Goal: Task Accomplishment & Management: Complete application form

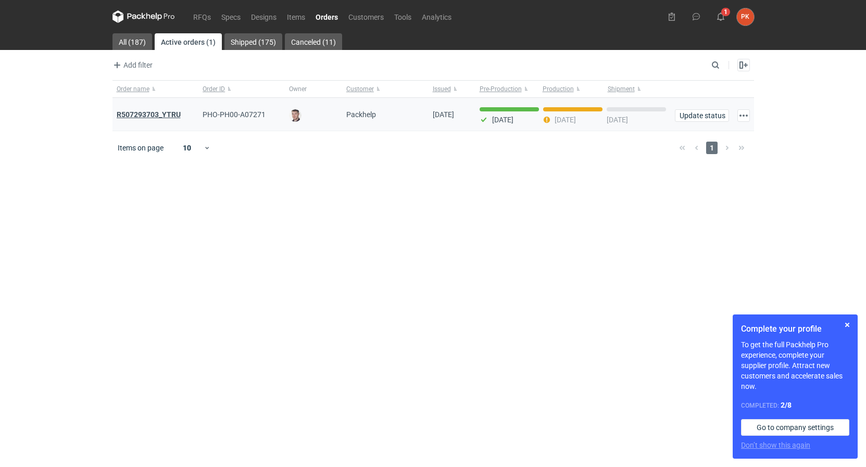
click at [162, 117] on strong "R507293703_YTRU" at bounding box center [149, 114] width 64 height 8
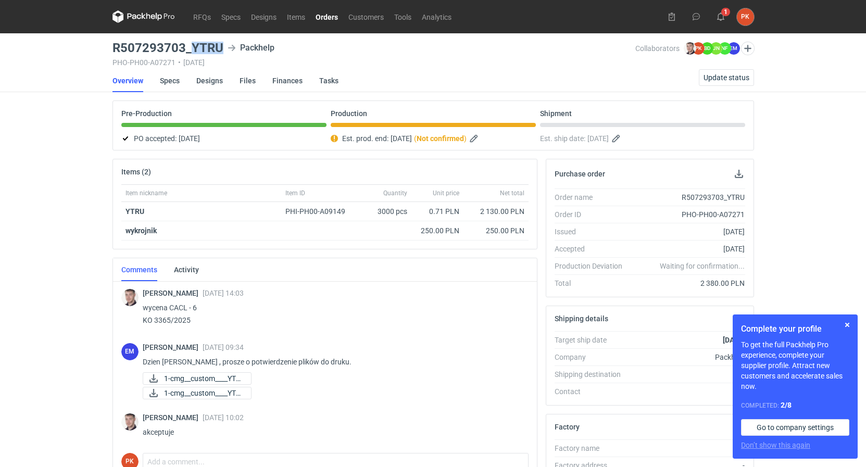
drag, startPoint x: 223, startPoint y: 50, endPoint x: 189, endPoint y: 53, distance: 34.5
click at [189, 53] on div "R507293703_YTRU Packhelp" at bounding box center [373, 48] width 523 height 12
copy h3 "YTRU"
click at [718, 13] on icon at bounding box center [721, 16] width 8 height 8
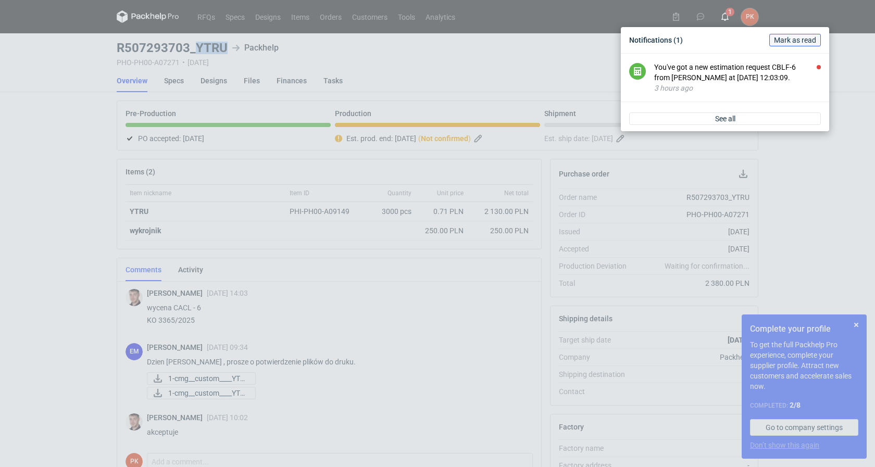
click at [774, 40] on span "Mark as read" at bounding box center [795, 39] width 42 height 7
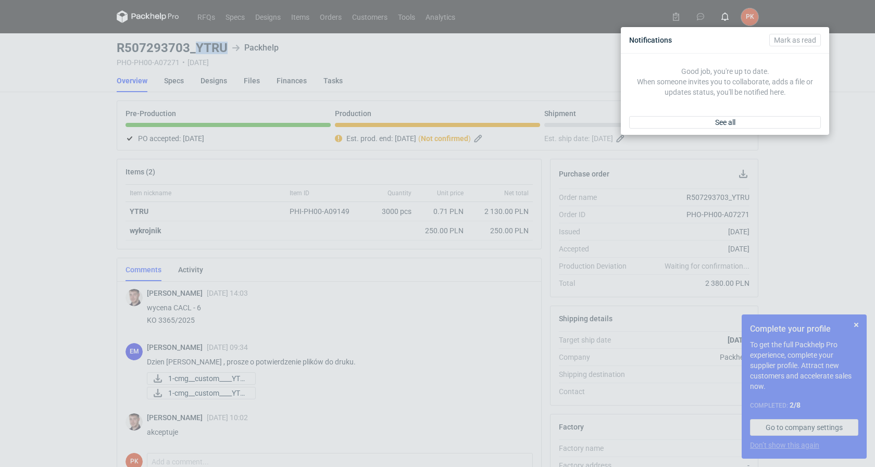
drag, startPoint x: 0, startPoint y: 223, endPoint x: 23, endPoint y: 161, distance: 66.6
click at [5, 215] on div "Notifications [PERSON_NAME] as read Good job, you're up to date. When someone i…" at bounding box center [437, 233] width 875 height 467
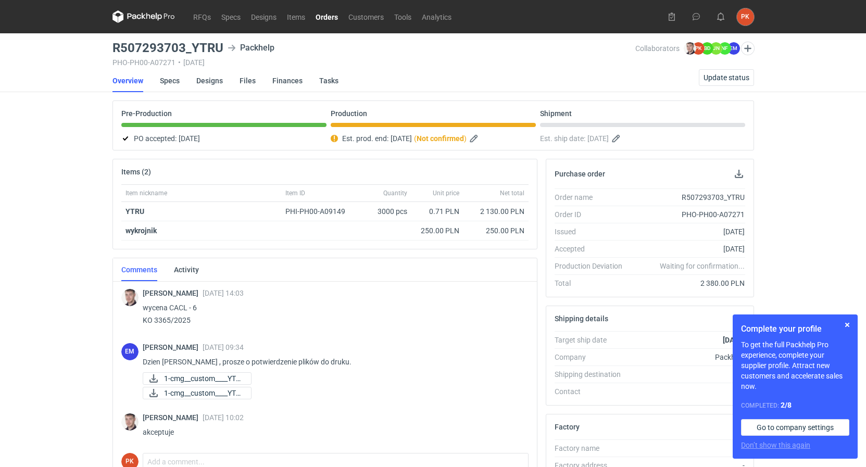
click at [201, 9] on nav "RFQs Specs Designs Items Orders Customers Tools Analytics" at bounding box center [284, 16] width 344 height 33
click at [201, 18] on link "RFQs" at bounding box center [202, 16] width 28 height 12
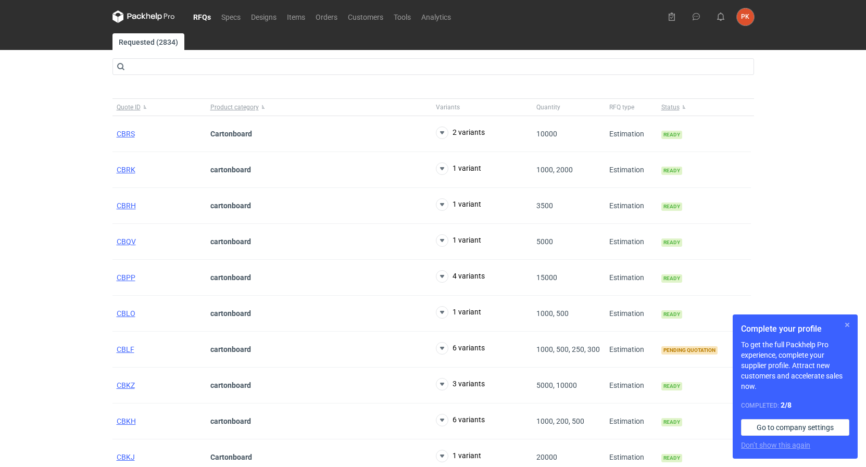
click at [843, 324] on button "button" at bounding box center [847, 325] width 12 height 12
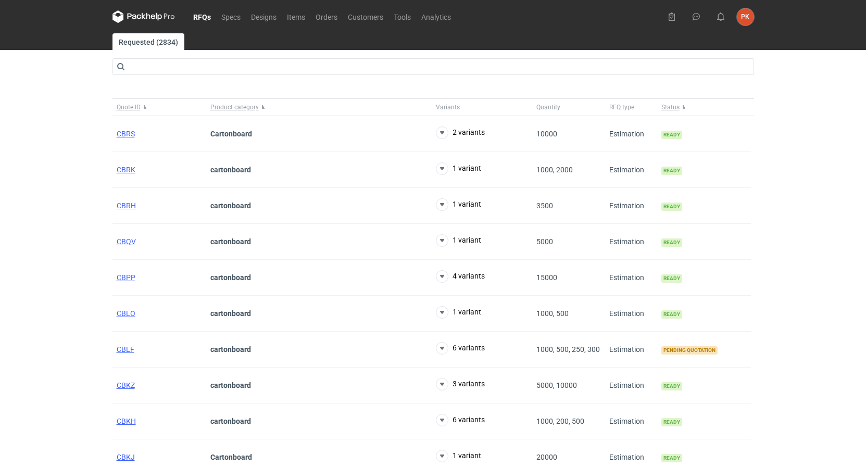
click at [56, 335] on div "RFQs Specs Designs Items Orders Customers Tools Analytics PK [PERSON_NAME] [EMA…" at bounding box center [433, 233] width 866 height 467
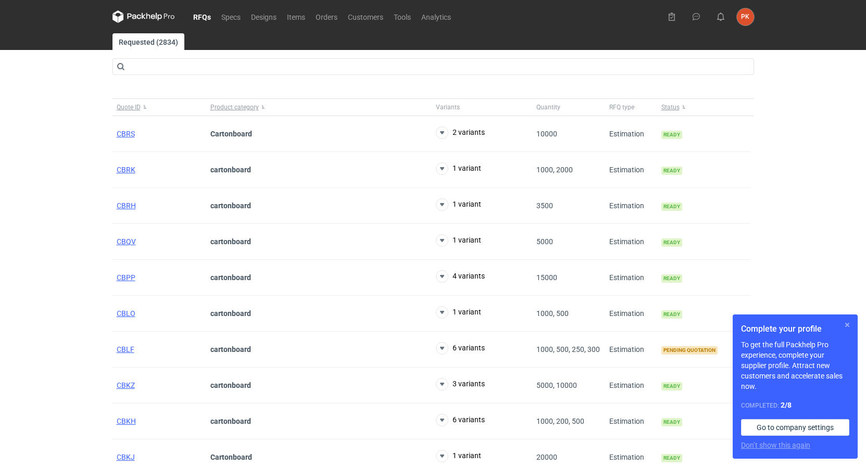
click at [848, 329] on button "button" at bounding box center [847, 325] width 12 height 12
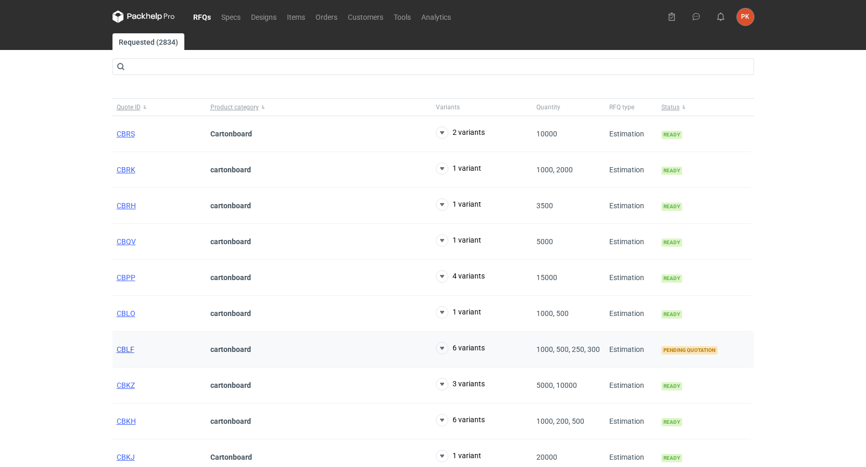
click at [123, 353] on span "CBLF" at bounding box center [126, 349] width 18 height 8
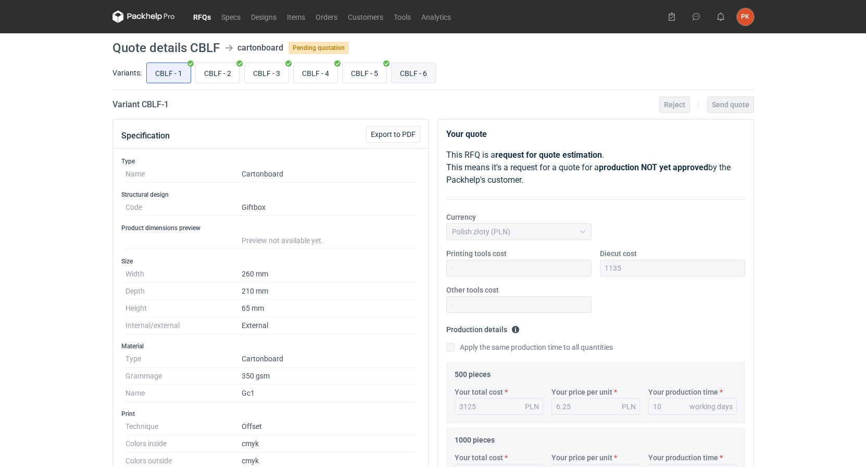
click at [419, 74] on input "CBLF - 6" at bounding box center [414, 73] width 44 height 20
radio input "true"
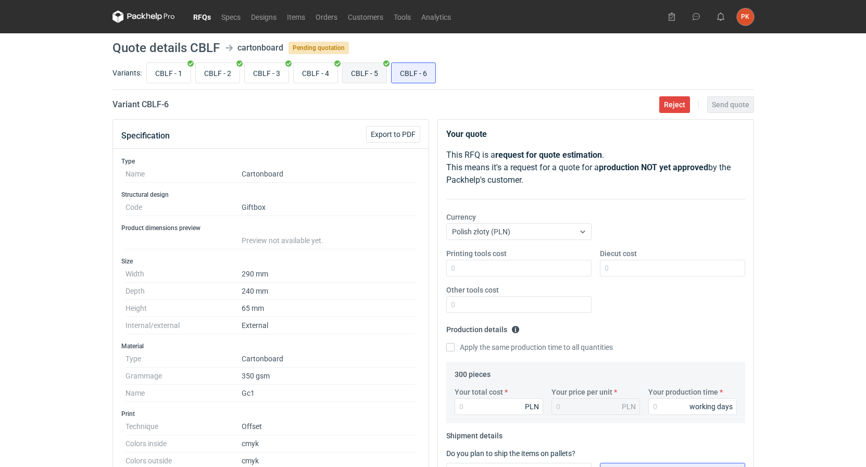
click at [368, 71] on input "CBLF - 5" at bounding box center [365, 73] width 44 height 20
radio input "true"
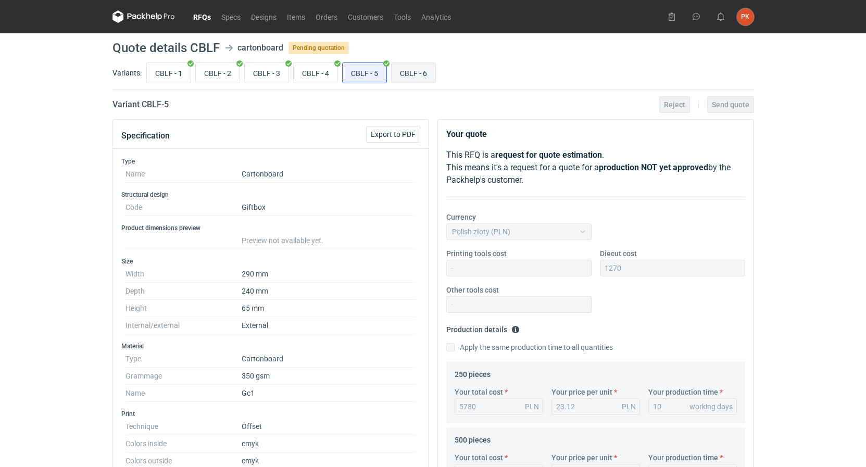
click at [400, 77] on input "CBLF - 6" at bounding box center [414, 73] width 44 height 20
radio input "true"
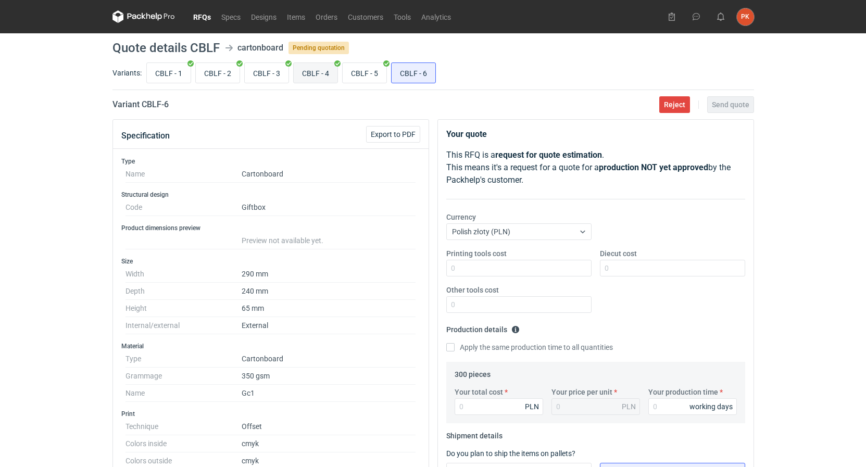
click at [328, 71] on input "CBLF - 4" at bounding box center [316, 73] width 44 height 20
radio input "true"
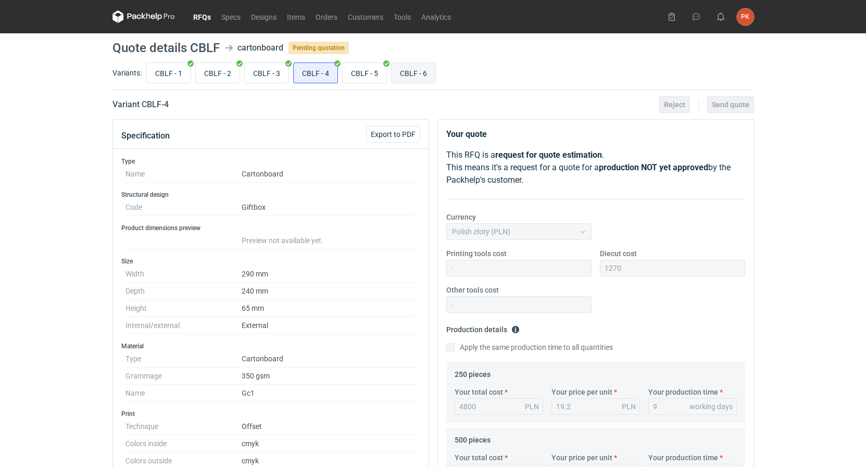
click at [405, 82] on input "CBLF - 6" at bounding box center [414, 73] width 44 height 20
radio input "true"
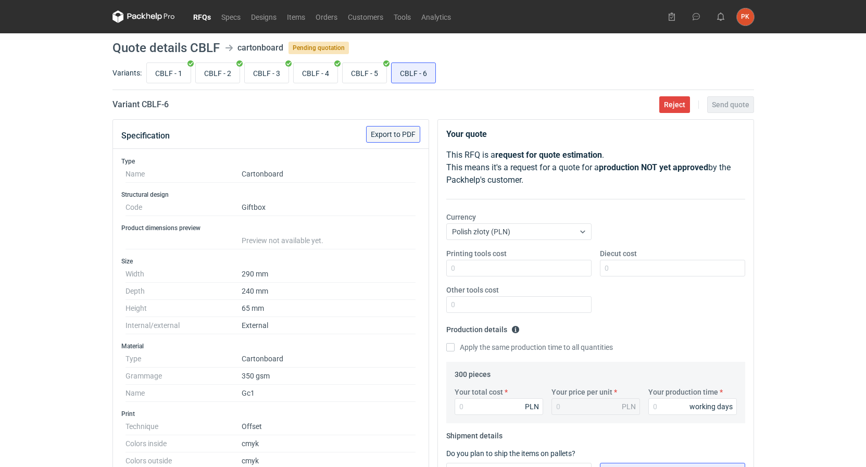
click at [392, 133] on span "Export to PDF" at bounding box center [393, 134] width 45 height 7
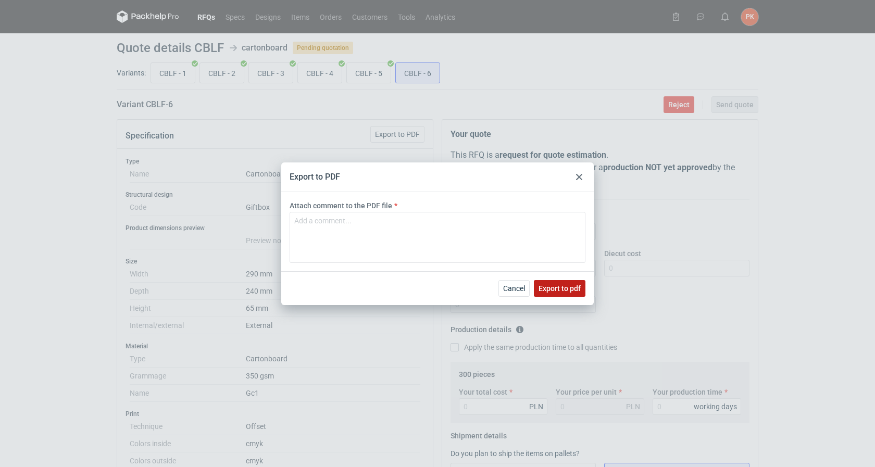
click at [579, 291] on span "Export to pdf" at bounding box center [560, 288] width 42 height 7
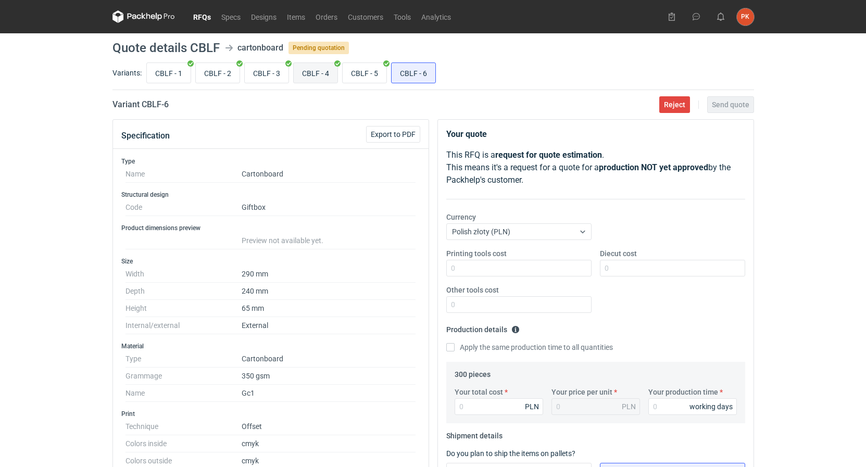
click at [328, 69] on input "CBLF - 4" at bounding box center [316, 73] width 44 height 20
radio input "true"
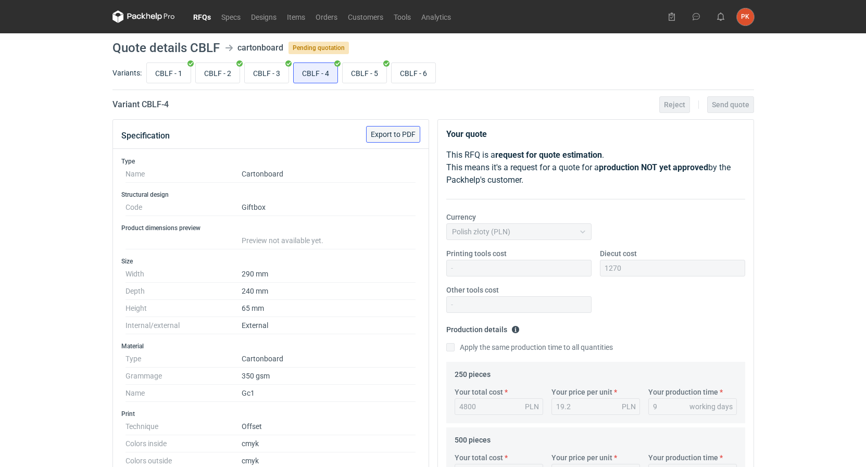
click at [394, 132] on span "Export to PDF" at bounding box center [393, 134] width 45 height 7
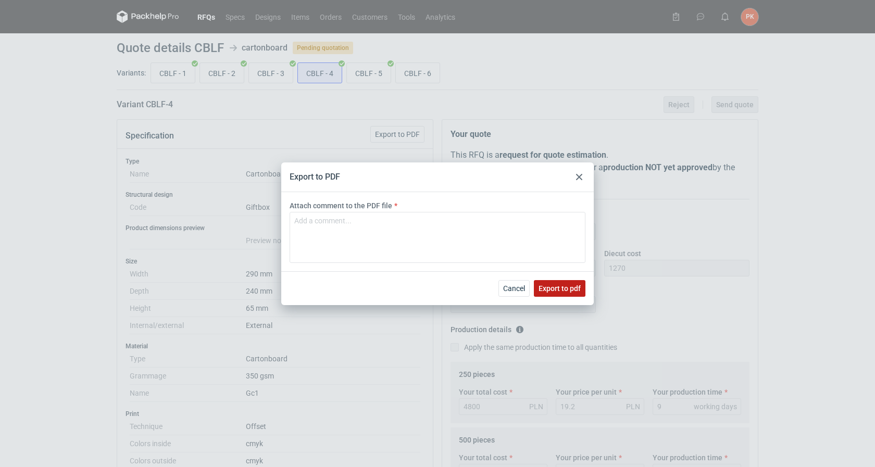
click at [563, 285] on span "Export to pdf" at bounding box center [560, 288] width 42 height 7
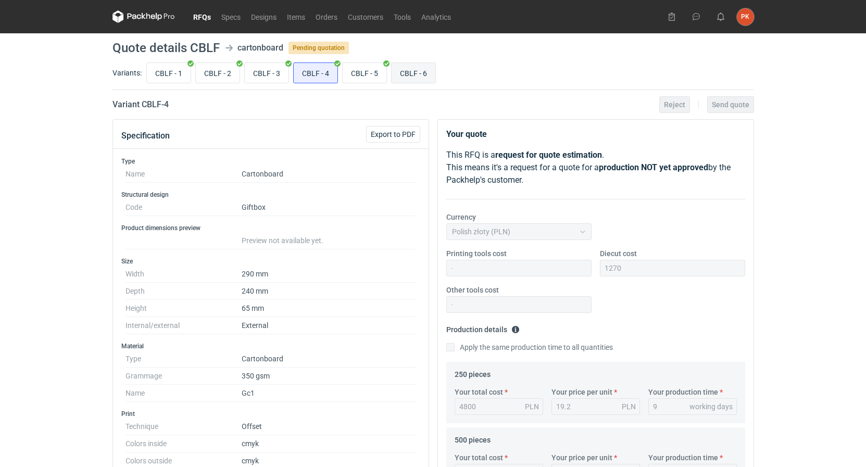
click at [415, 78] on input "CBLF - 6" at bounding box center [414, 73] width 44 height 20
radio input "true"
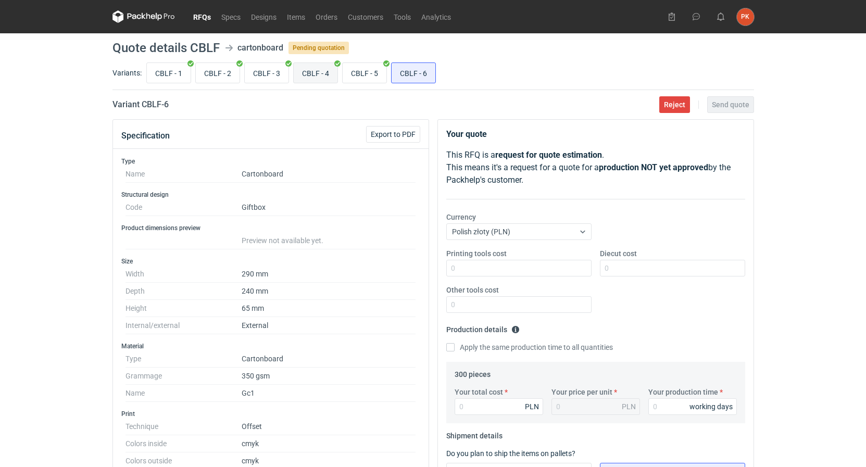
click at [325, 68] on input "CBLF - 4" at bounding box center [316, 73] width 44 height 20
radio input "true"
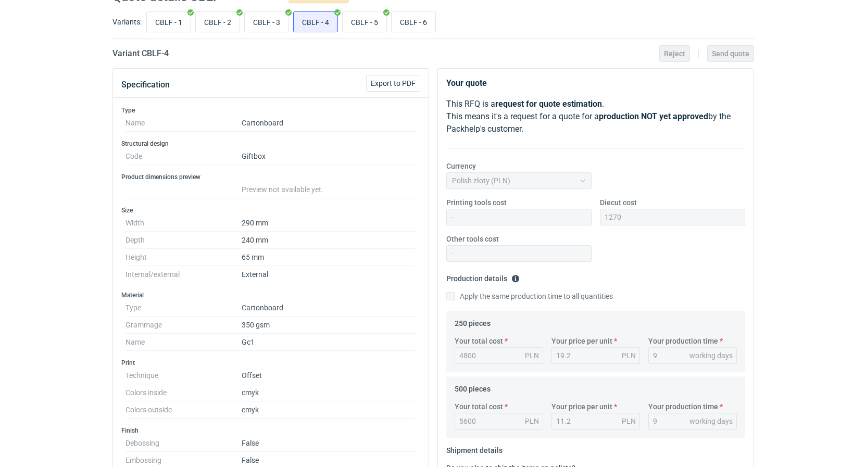
scroll to position [53, 0]
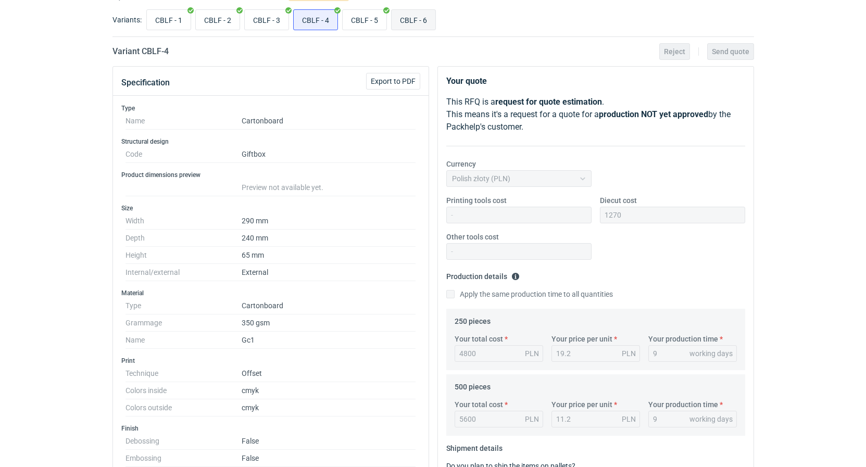
click at [416, 20] on input "CBLF - 6" at bounding box center [414, 20] width 44 height 20
radio input "true"
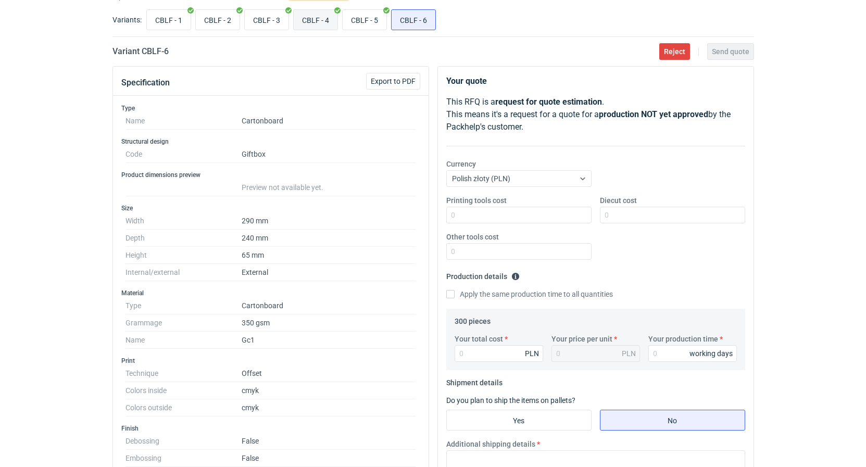
click at [329, 18] on input "CBLF - 4" at bounding box center [316, 20] width 44 height 20
radio input "true"
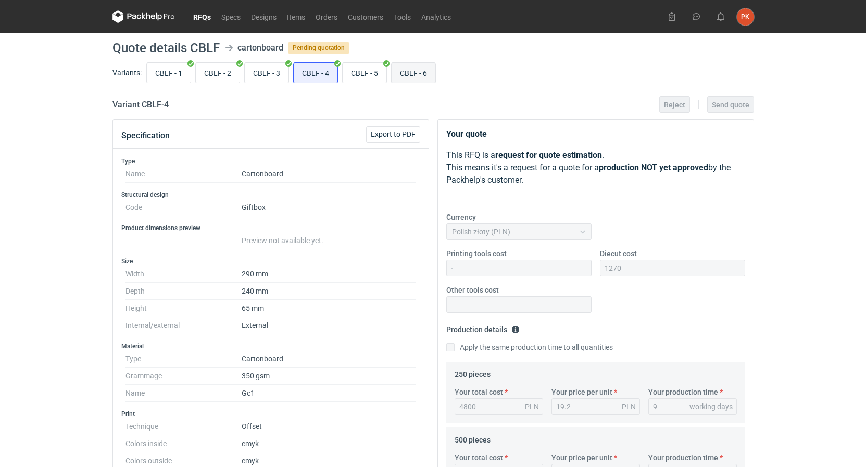
click at [394, 73] on input "CBLF - 6" at bounding box center [414, 73] width 44 height 20
radio input "true"
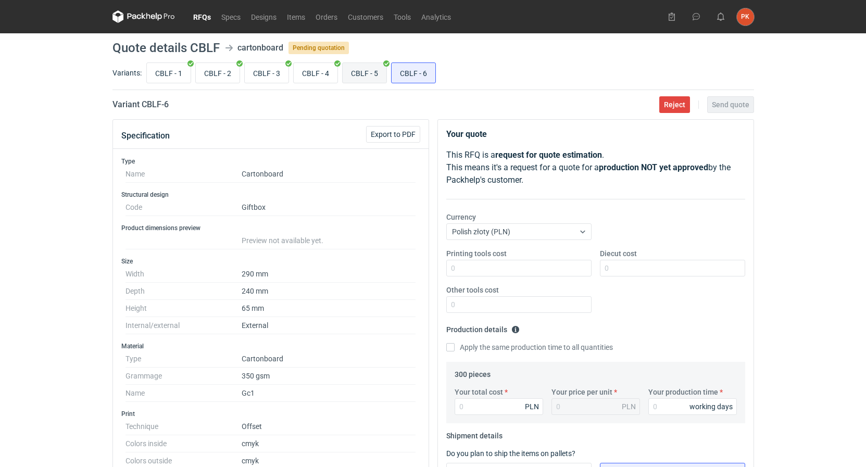
click at [353, 74] on input "CBLF - 5" at bounding box center [365, 73] width 44 height 20
radio input "true"
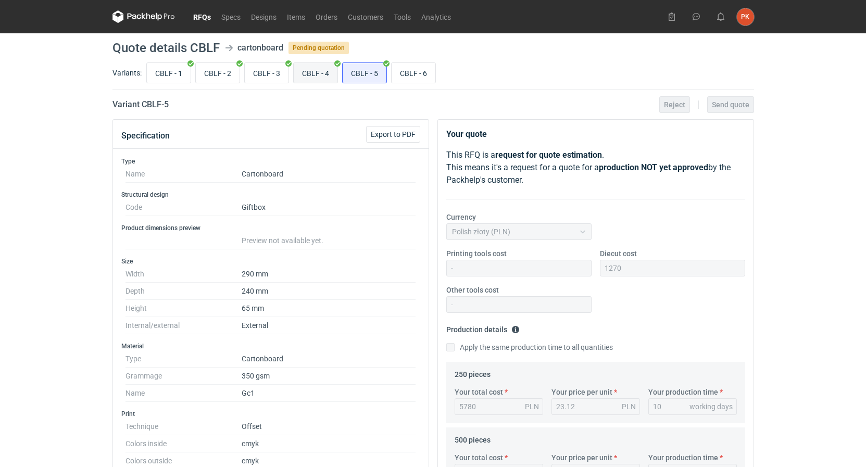
click at [324, 71] on input "CBLF - 4" at bounding box center [316, 73] width 44 height 20
radio input "true"
click at [392, 74] on input "CBLF - 6" at bounding box center [414, 73] width 44 height 20
radio input "true"
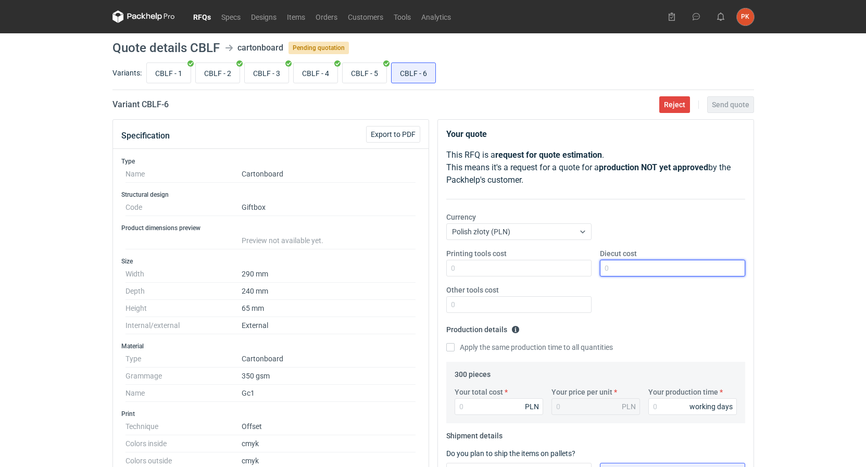
click at [622, 275] on input "Diecut cost" at bounding box center [672, 268] width 145 height 17
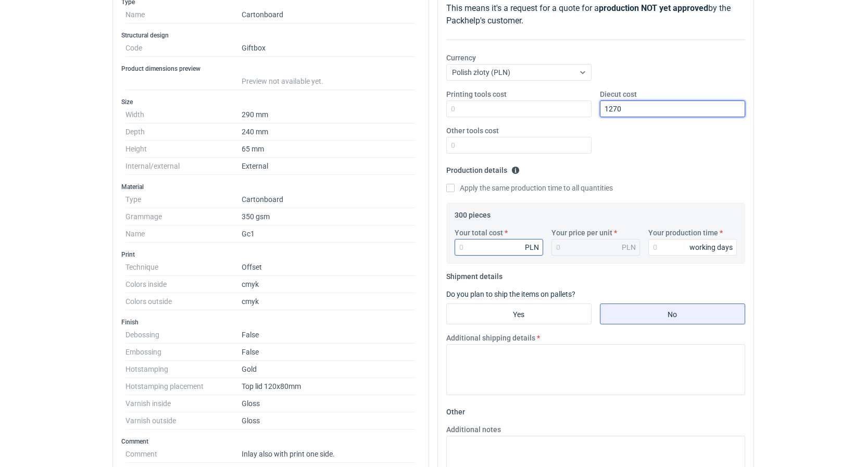
type input "1270"
click at [484, 253] on input "Your total cost" at bounding box center [499, 247] width 89 height 17
type input "5050"
type input "16.83"
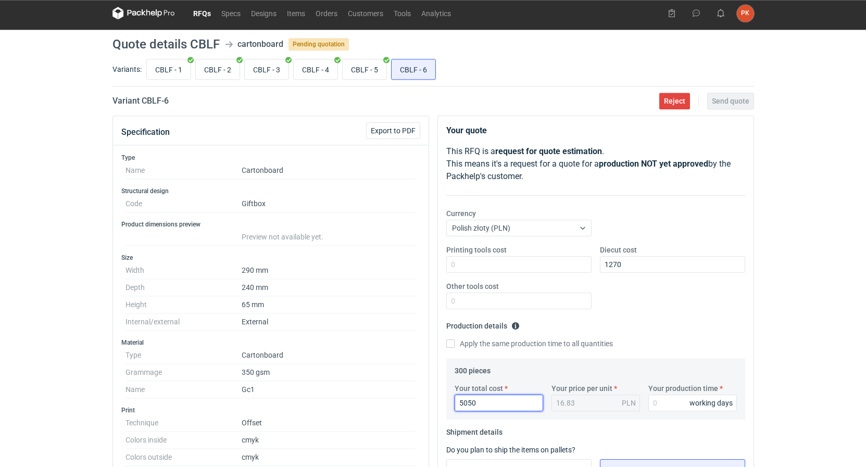
scroll to position [0, 0]
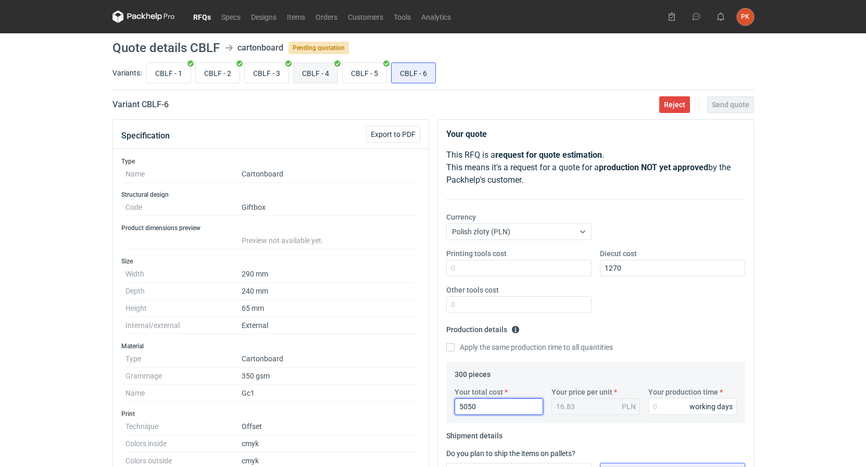
type input "5050"
click at [316, 70] on input "CBLF - 4" at bounding box center [316, 73] width 44 height 20
radio input "true"
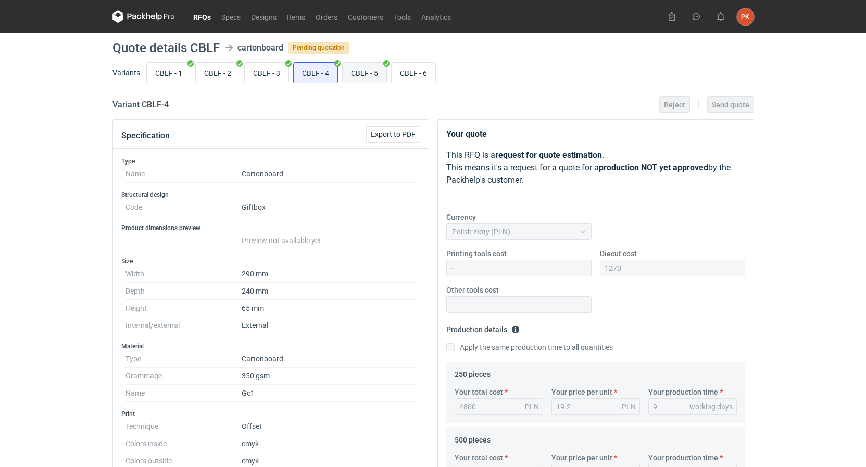
click at [354, 66] on input "CBLF - 5" at bounding box center [365, 73] width 44 height 20
radio input "true"
click at [403, 77] on input "CBLF - 6" at bounding box center [414, 73] width 44 height 20
radio input "true"
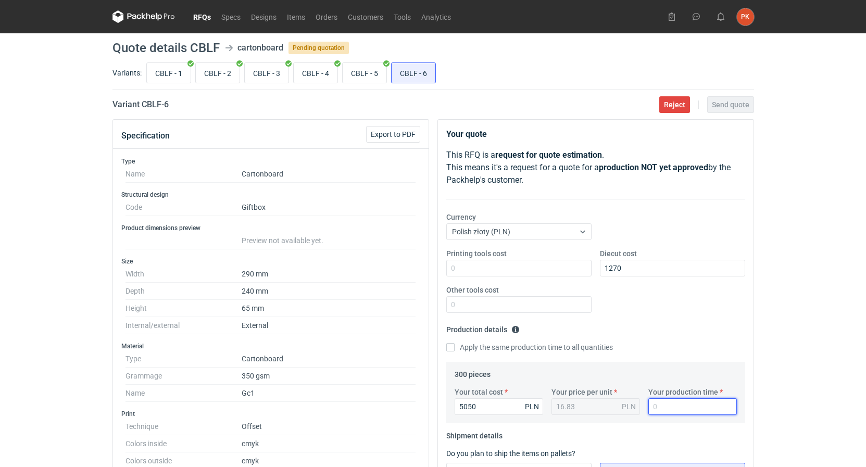
click at [688, 406] on input "Your production time" at bounding box center [692, 406] width 89 height 17
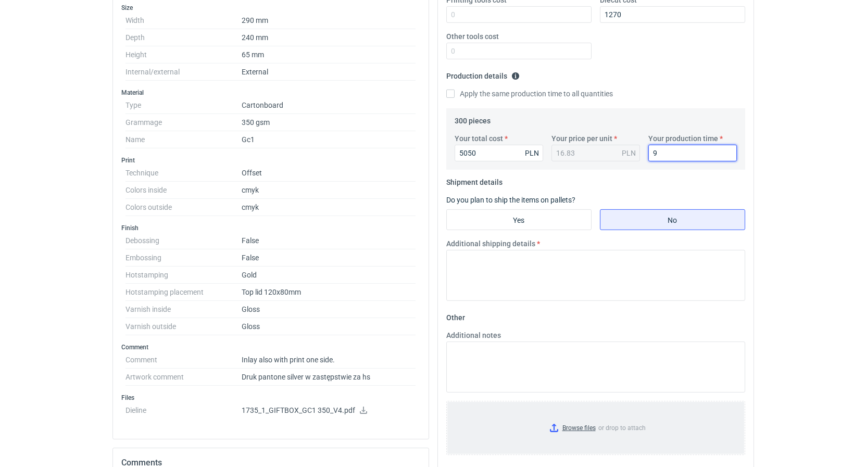
scroll to position [319, 0]
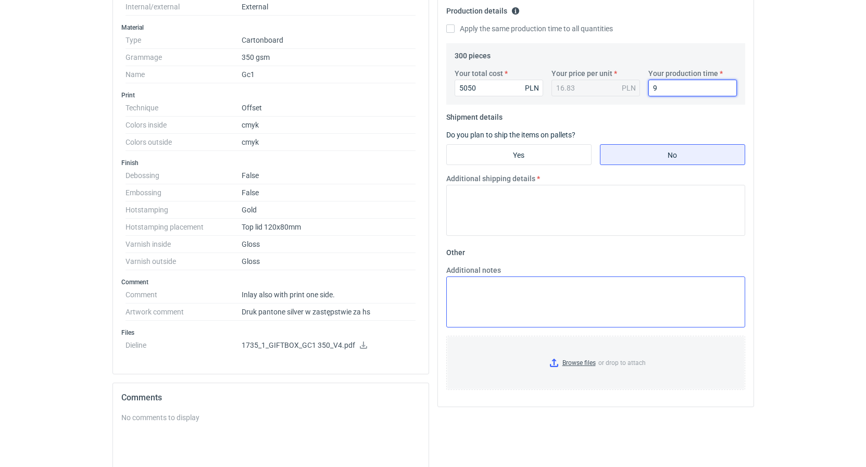
type input "9"
click at [491, 289] on textarea "Additional notes" at bounding box center [595, 302] width 299 height 51
paste textarea "KO 3583/2025 Oferta zakłada druk dwustronny opakowania CMYK + Pantone Metallic …"
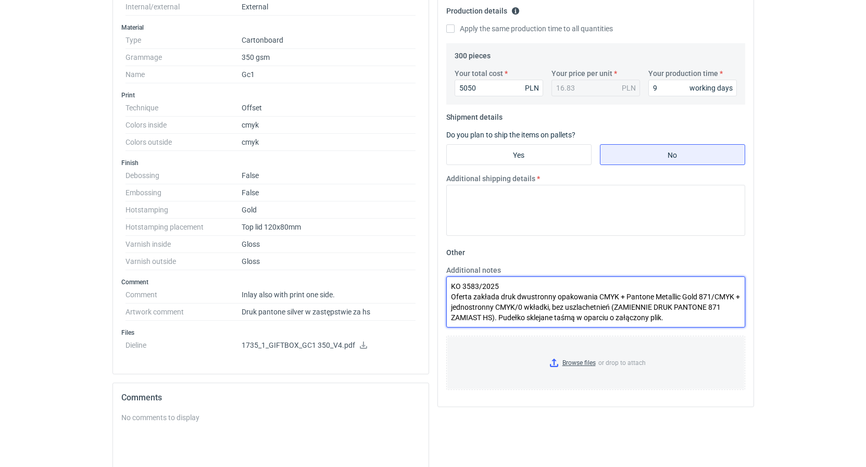
drag, startPoint x: 710, startPoint y: 296, endPoint x: 654, endPoint y: 298, distance: 55.7
click at [654, 298] on textarea "KO 3583/2025 Oferta zakłada druk dwustronny opakowania CMYK + Pantone Metallic …" at bounding box center [595, 302] width 299 height 51
drag, startPoint x: 461, startPoint y: 319, endPoint x: 450, endPoint y: 320, distance: 11.0
click at [450, 320] on textarea "KO 3583/2025 Oferta zakłada druk dwustronny opakowania CMYK + Pantone Metallic …" at bounding box center [595, 302] width 299 height 51
click at [478, 284] on textarea "KO 3583/2025 Oferta zakłada druk dwustronny opakowania CMYK + Pantone Metallic …" at bounding box center [595, 302] width 299 height 51
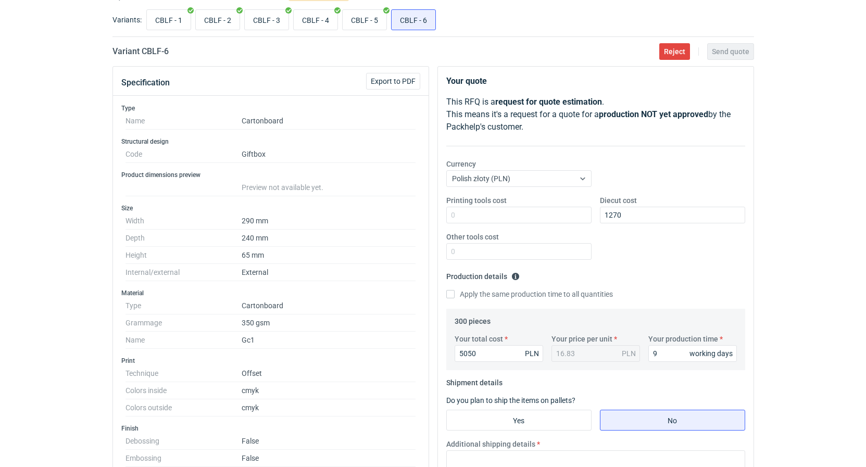
scroll to position [0, 0]
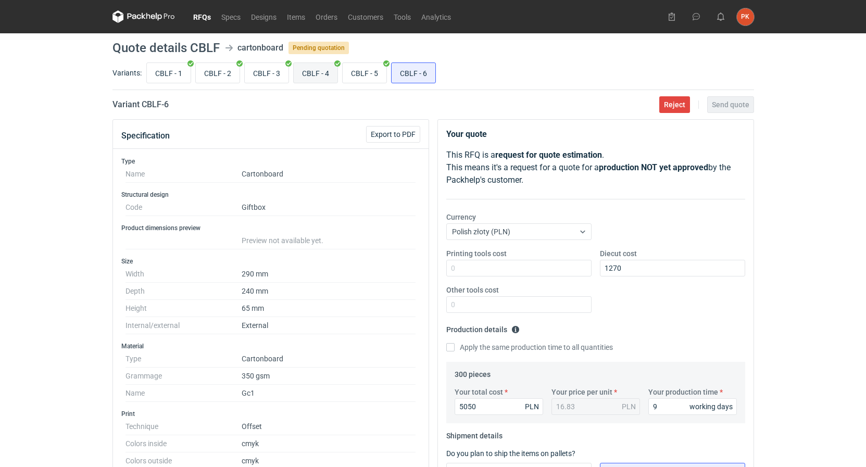
type textarea "KO 3586/2025 Oferta zakłada druk dwustronny opakowania CMYK + Pantone Metallic …"
click at [333, 71] on input "CBLF - 4" at bounding box center [316, 73] width 44 height 20
radio input "true"
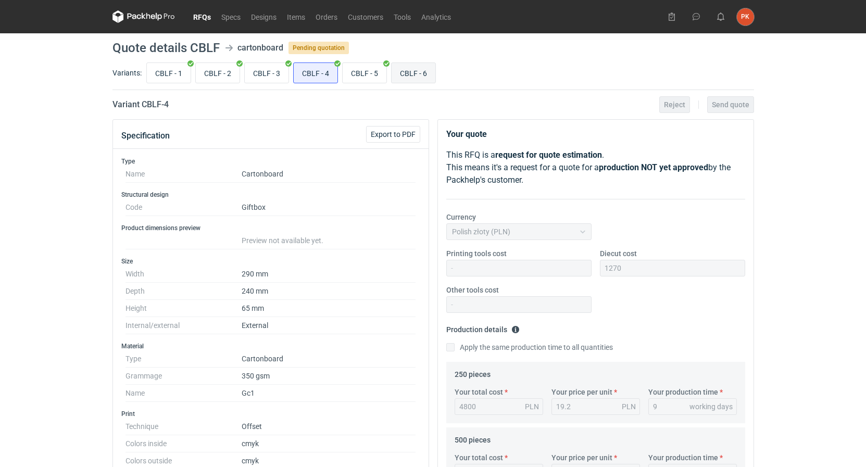
click at [408, 73] on input "CBLF - 6" at bounding box center [414, 73] width 44 height 20
radio input "true"
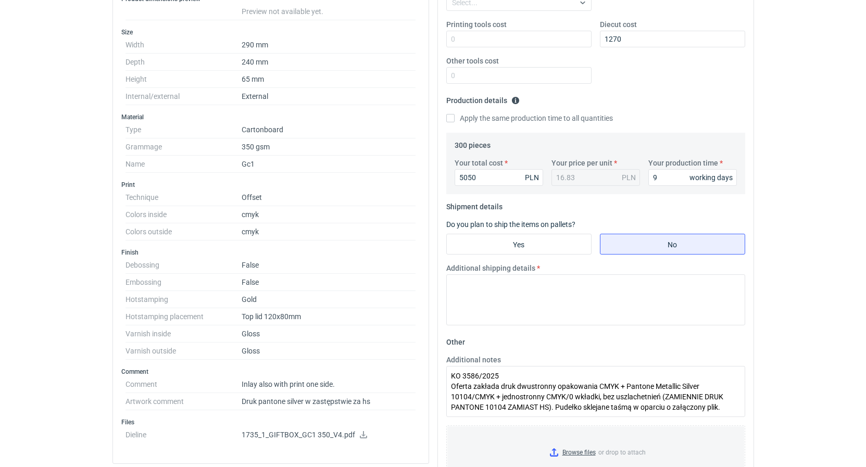
scroll to position [266, 0]
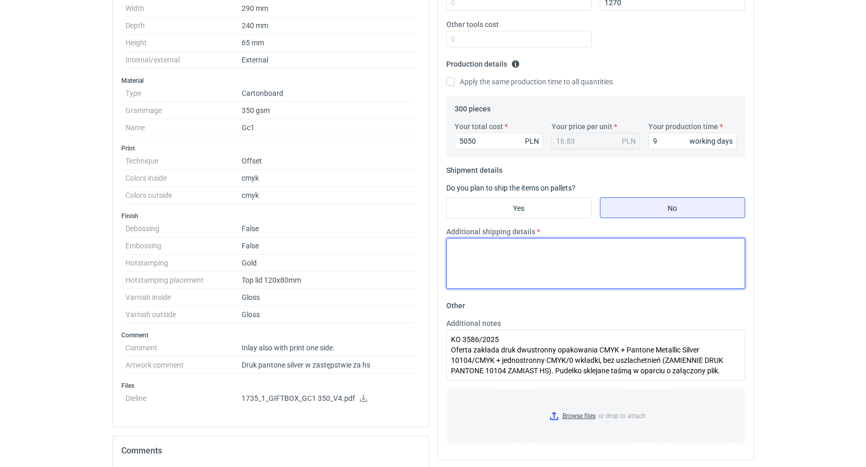
click at [478, 248] on textarea "Additional shipping details" at bounding box center [595, 263] width 299 height 51
paste textarea "1x paleta euro"
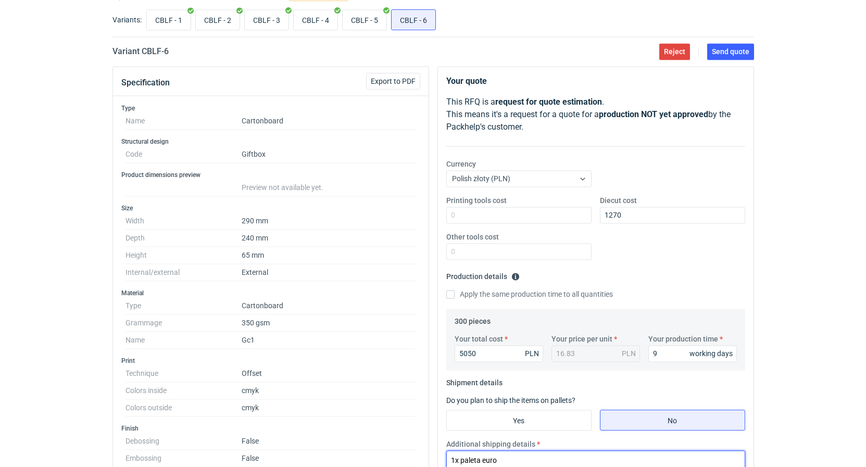
scroll to position [0, 0]
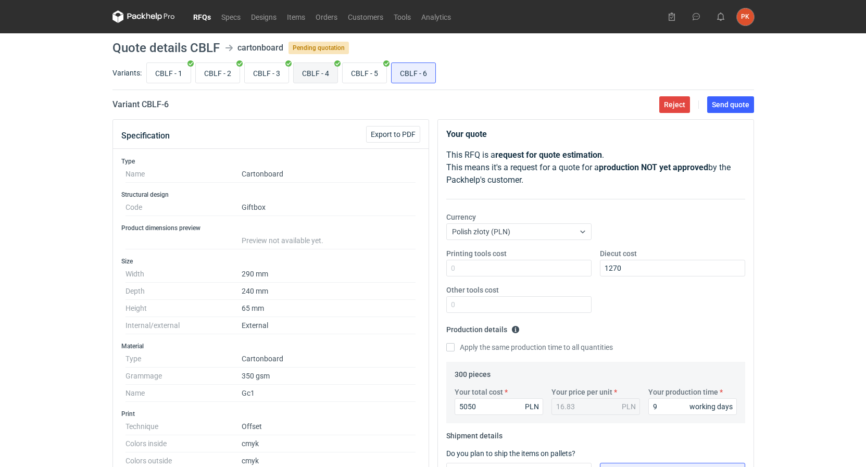
type textarea "1x paleta euro"
click at [306, 66] on input "CBLF - 4" at bounding box center [316, 73] width 44 height 20
radio input "true"
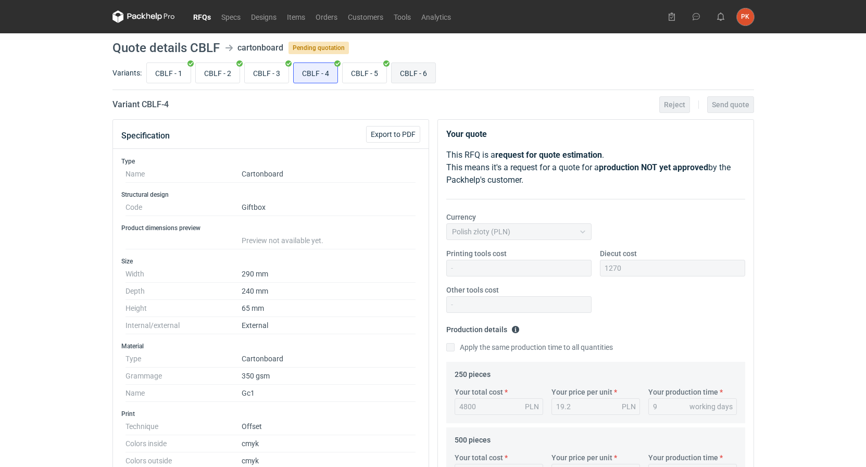
click at [422, 71] on input "CBLF - 6" at bounding box center [414, 73] width 44 height 20
radio input "true"
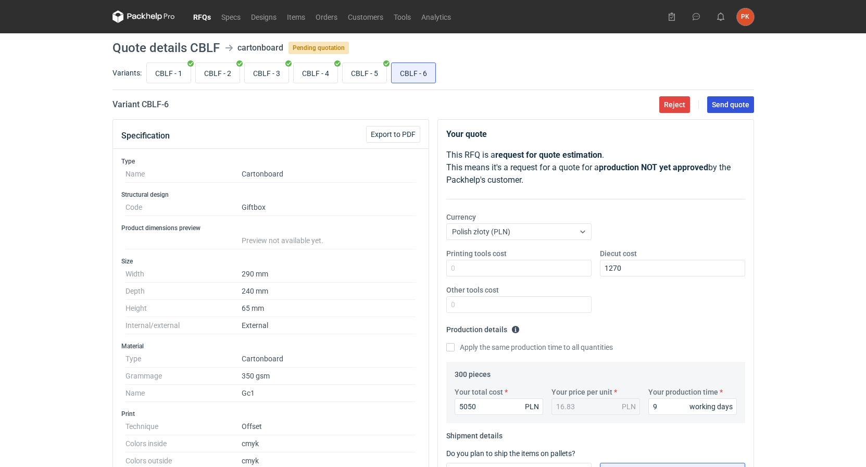
click at [743, 106] on span "Send quote" at bounding box center [730, 104] width 37 height 7
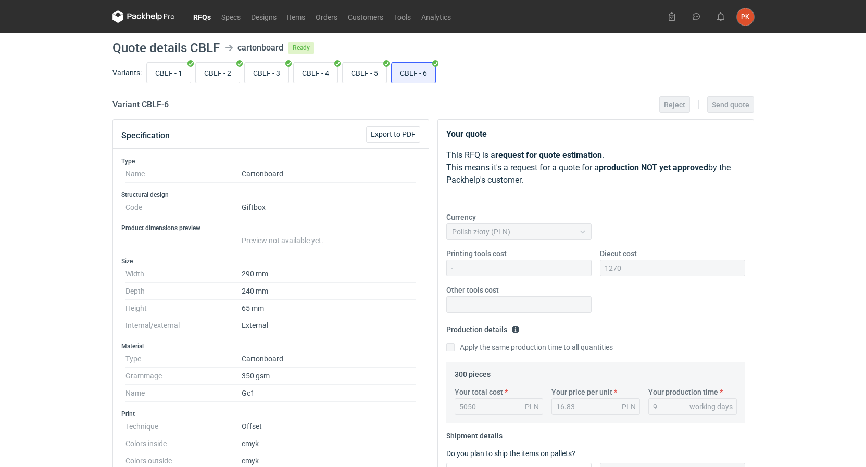
drag, startPoint x: 197, startPoint y: 19, endPoint x: 202, endPoint y: 24, distance: 7.0
click at [197, 19] on link "RFQs" at bounding box center [202, 16] width 28 height 12
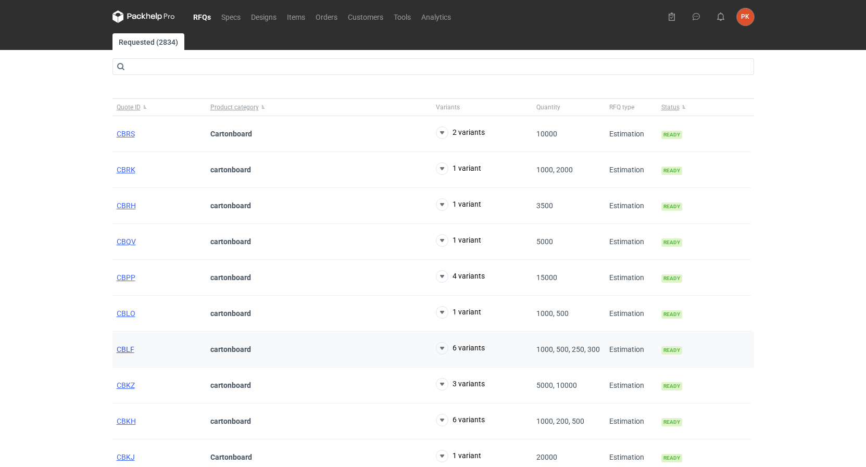
click at [127, 348] on span "CBLF" at bounding box center [126, 349] width 18 height 8
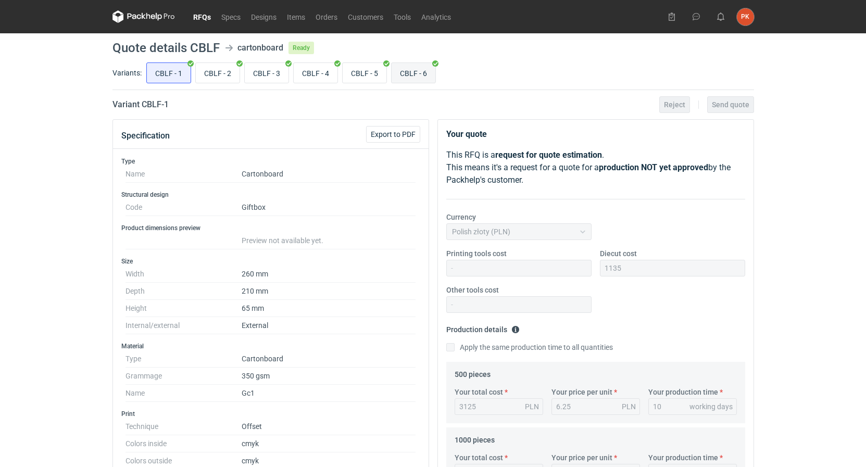
click at [420, 80] on input "CBLF - 6" at bounding box center [414, 73] width 44 height 20
radio input "true"
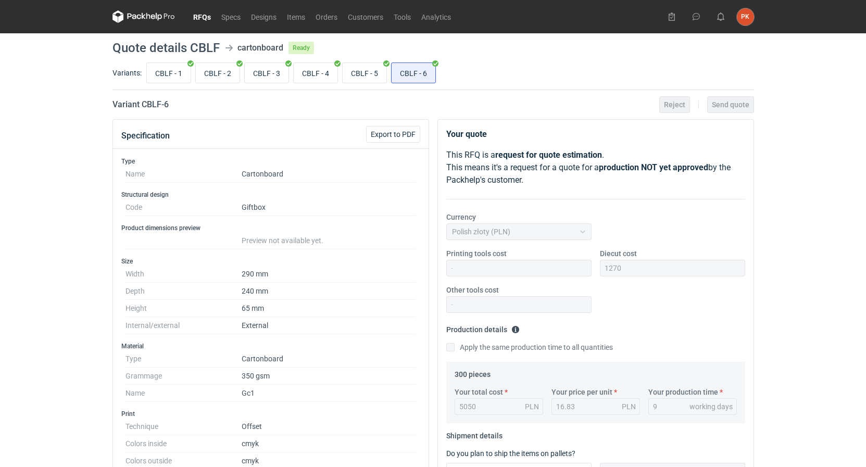
click at [194, 20] on link "RFQs" at bounding box center [202, 16] width 28 height 12
